Goal: Transaction & Acquisition: Book appointment/travel/reservation

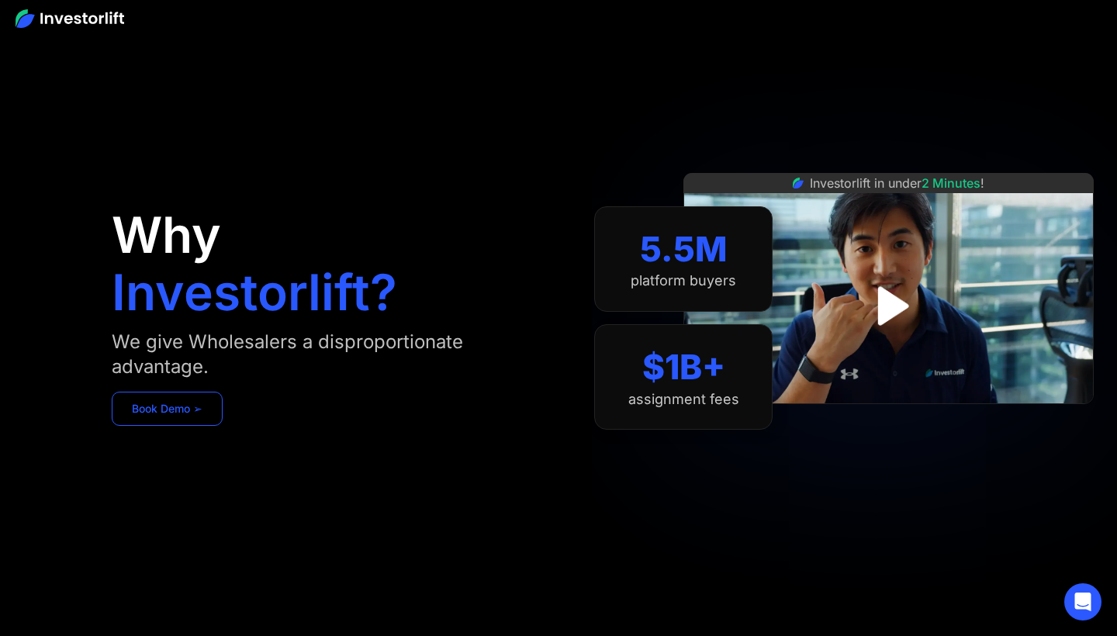
click at [175, 417] on link "Book Demo ➢" at bounding box center [167, 409] width 111 height 34
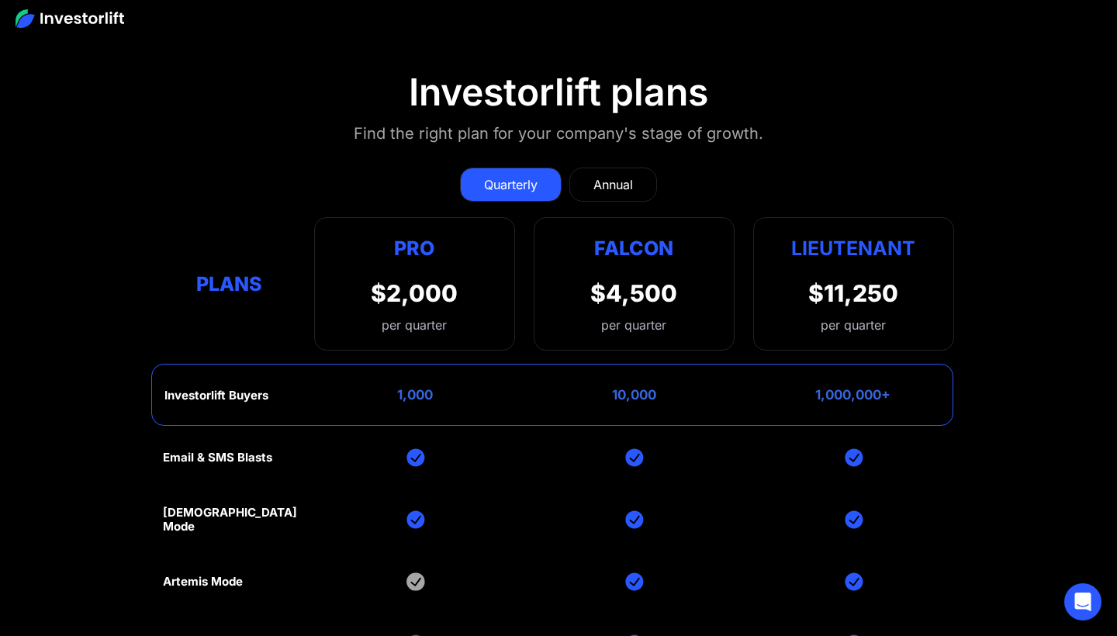
scroll to position [6870, 0]
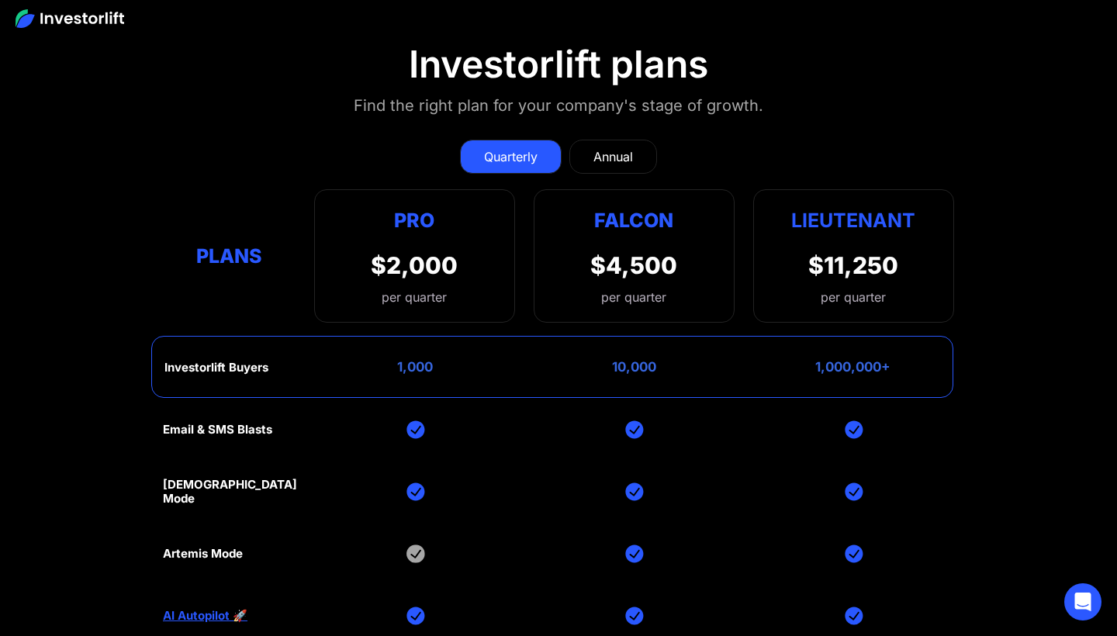
click at [588, 161] on link "Annual" at bounding box center [613, 157] width 88 height 34
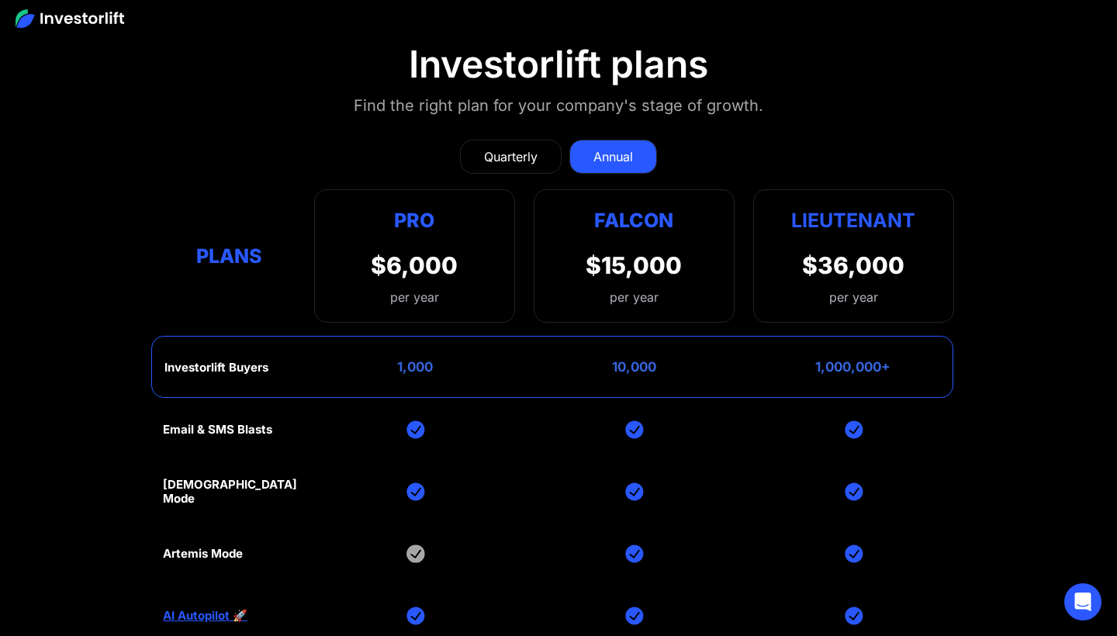
click at [516, 159] on div "Quarterly" at bounding box center [511, 156] width 54 height 19
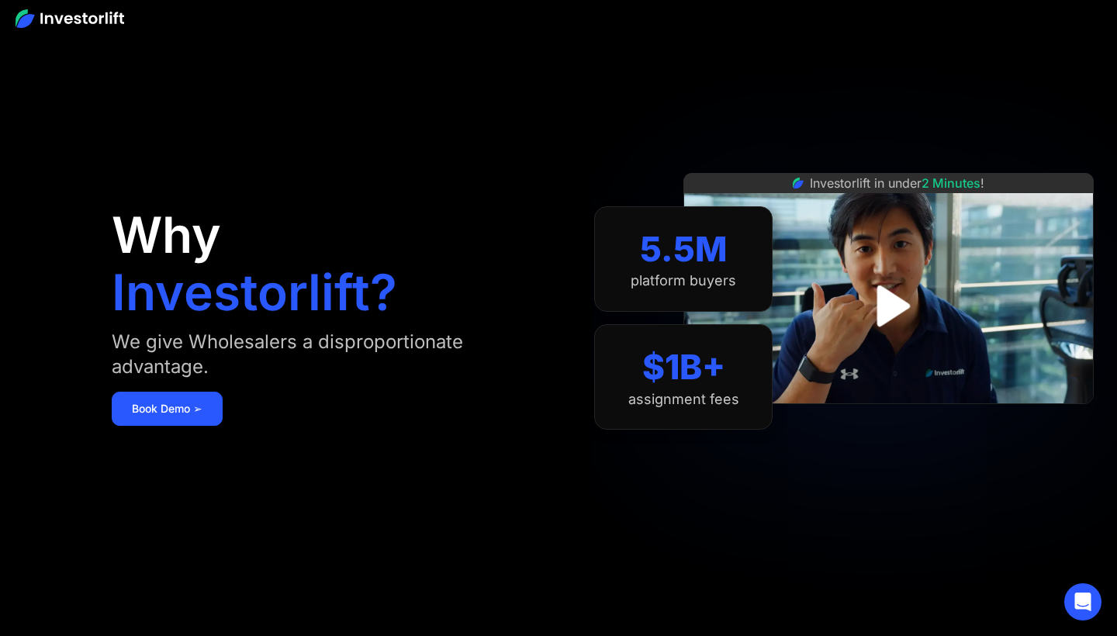
scroll to position [0, 0]
click at [91, 16] on img at bounding box center [70, 18] width 109 height 19
